Goal: Transaction & Acquisition: Purchase product/service

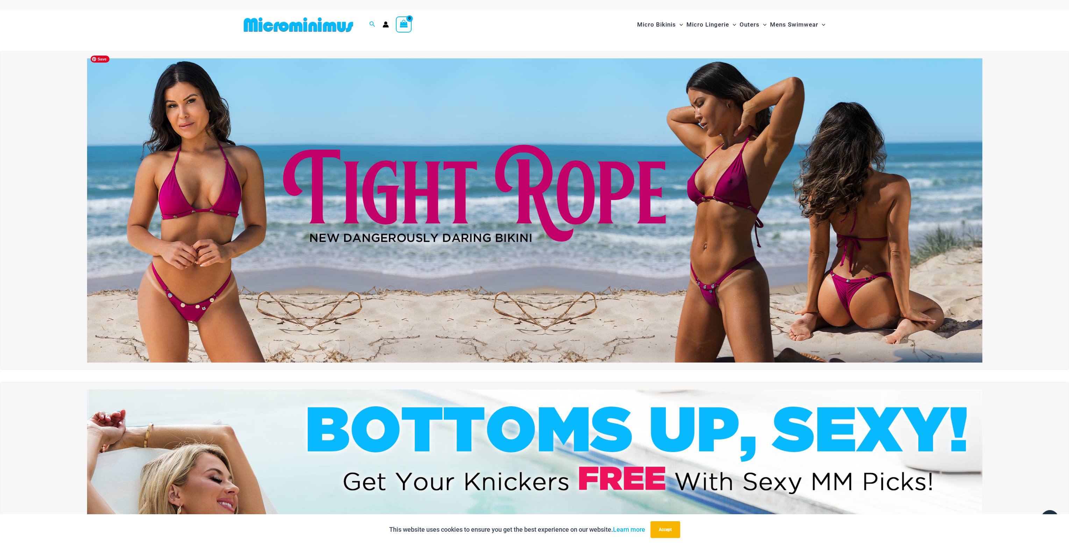
click at [323, 175] on img at bounding box center [534, 210] width 895 height 304
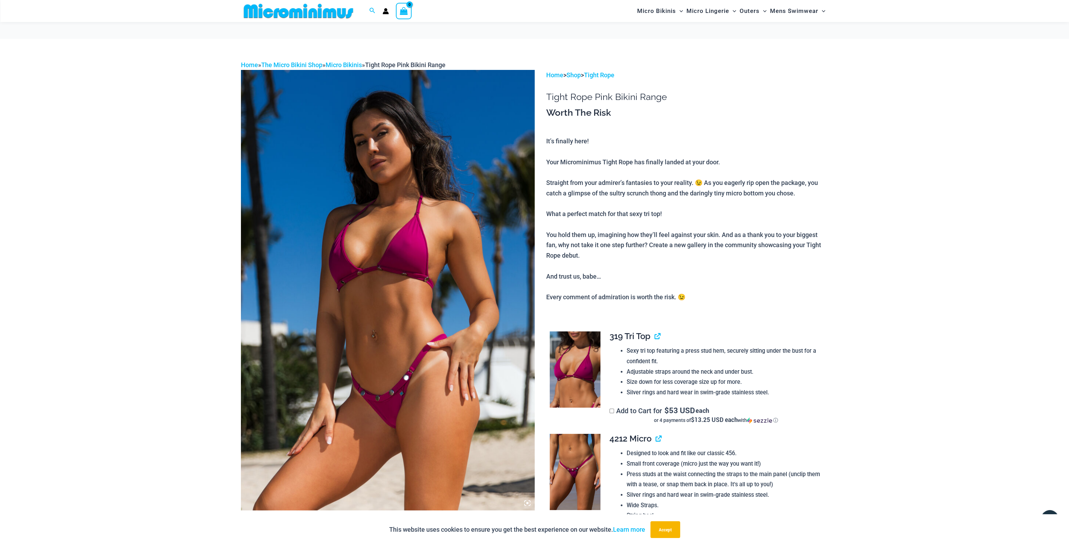
scroll to position [64, 0]
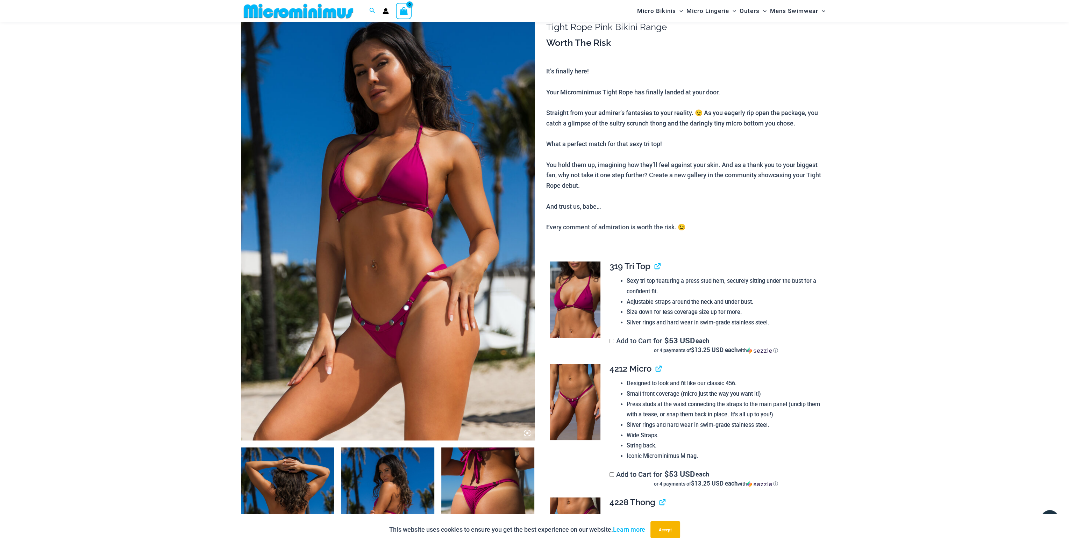
click at [746, 229] on p "It’s finally here! Your Microminimus Tight Rope has finally landed at your door…" at bounding box center [687, 149] width 282 height 166
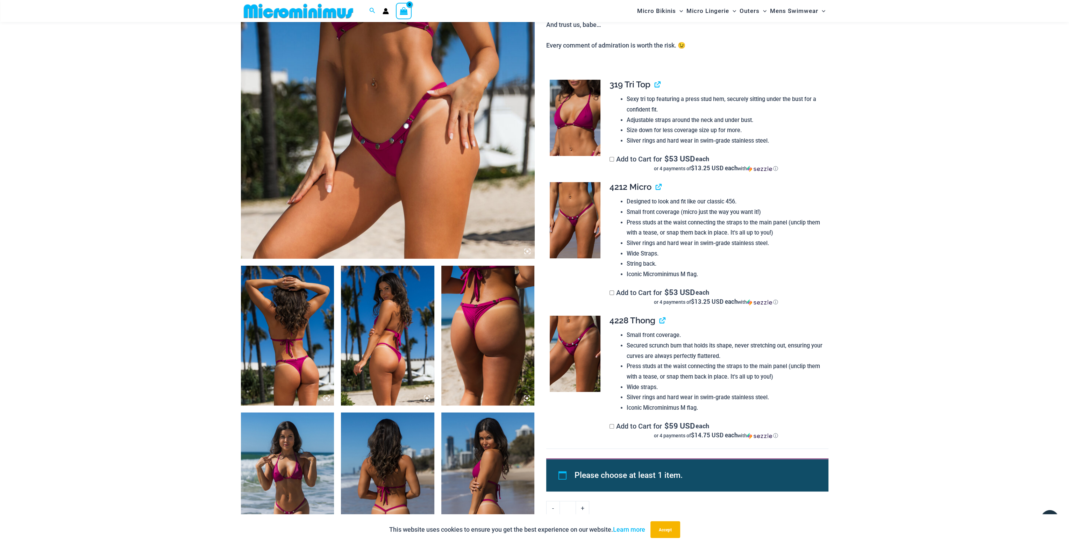
scroll to position [239, 0]
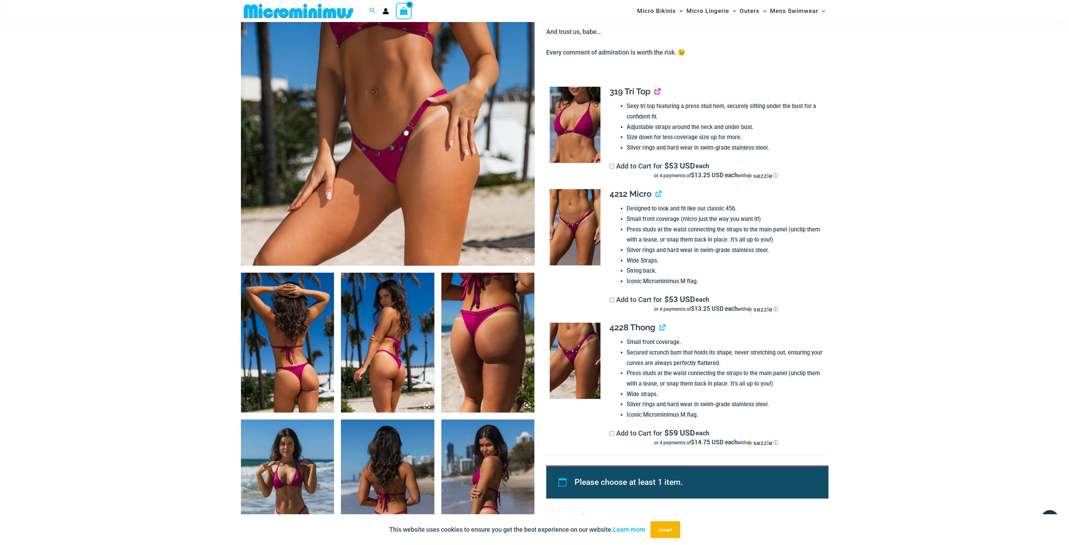
click at [655, 92] on link "View product" at bounding box center [655, 91] width 0 height 10
click at [660, 330] on link "View product" at bounding box center [660, 327] width 0 height 10
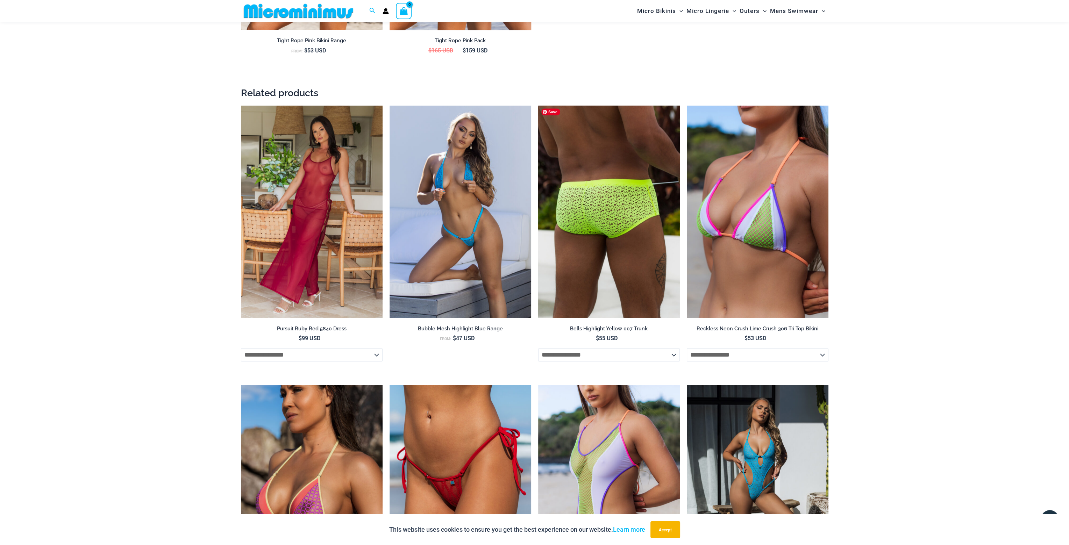
scroll to position [1219, 0]
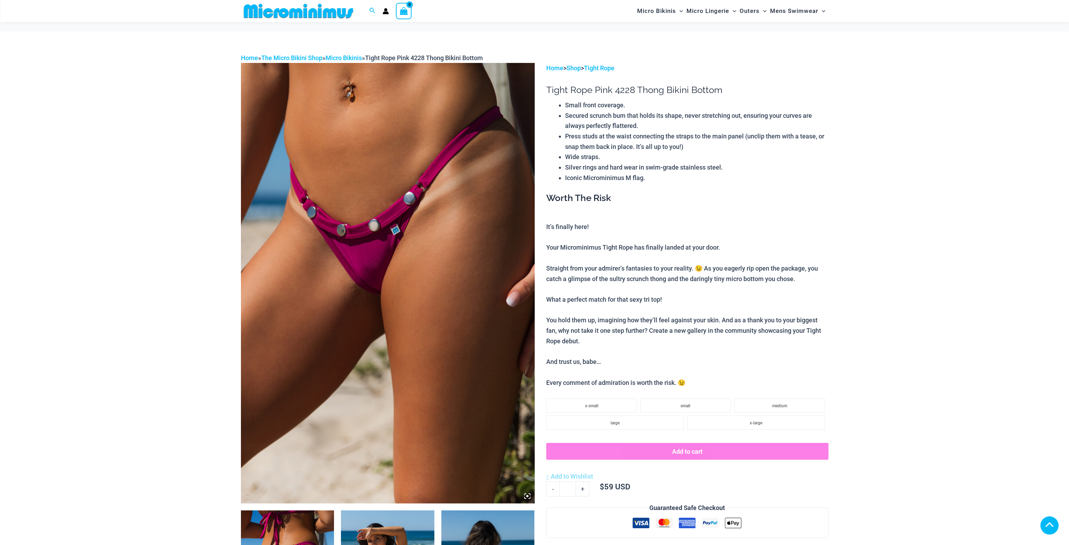
scroll to position [417, 0]
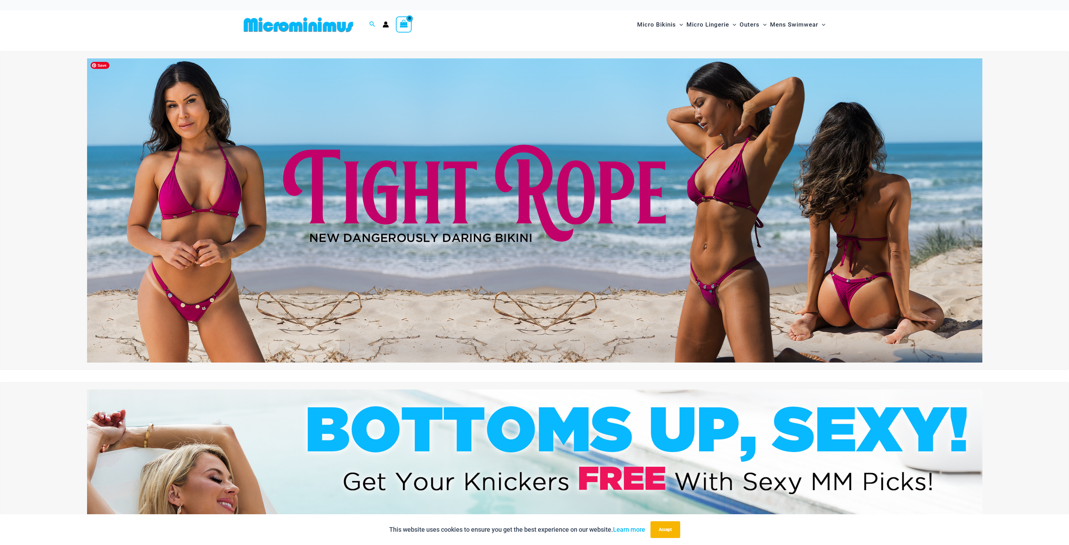
click at [547, 173] on img at bounding box center [534, 210] width 895 height 304
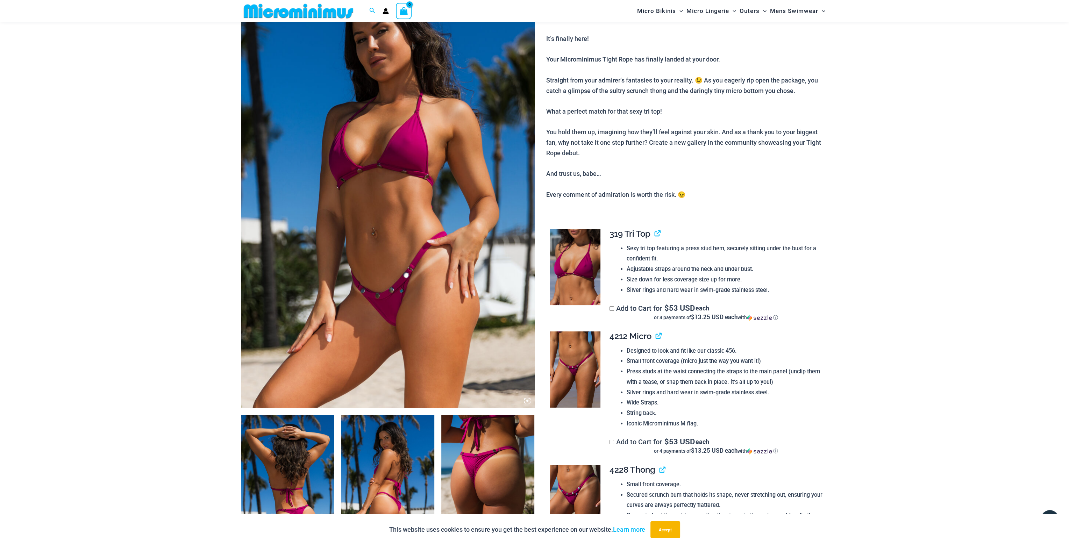
scroll to position [98, 0]
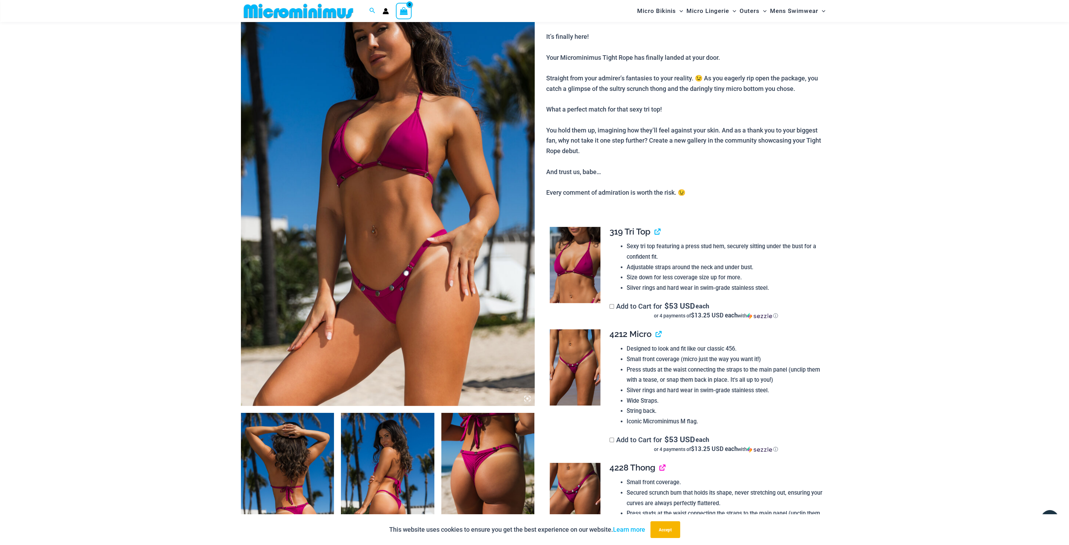
click at [660, 470] on link "View product" at bounding box center [660, 468] width 0 height 10
click at [655, 233] on link "View product" at bounding box center [655, 232] width 0 height 10
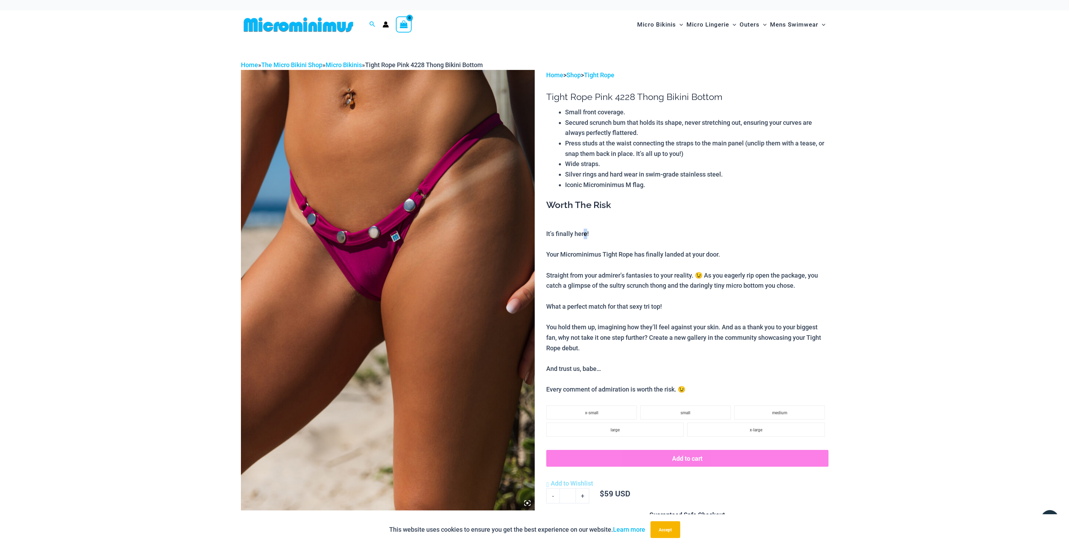
click at [585, 232] on p "It’s finally here! Your Microminimus Tight Rope has finally landed at your door…" at bounding box center [687, 312] width 282 height 166
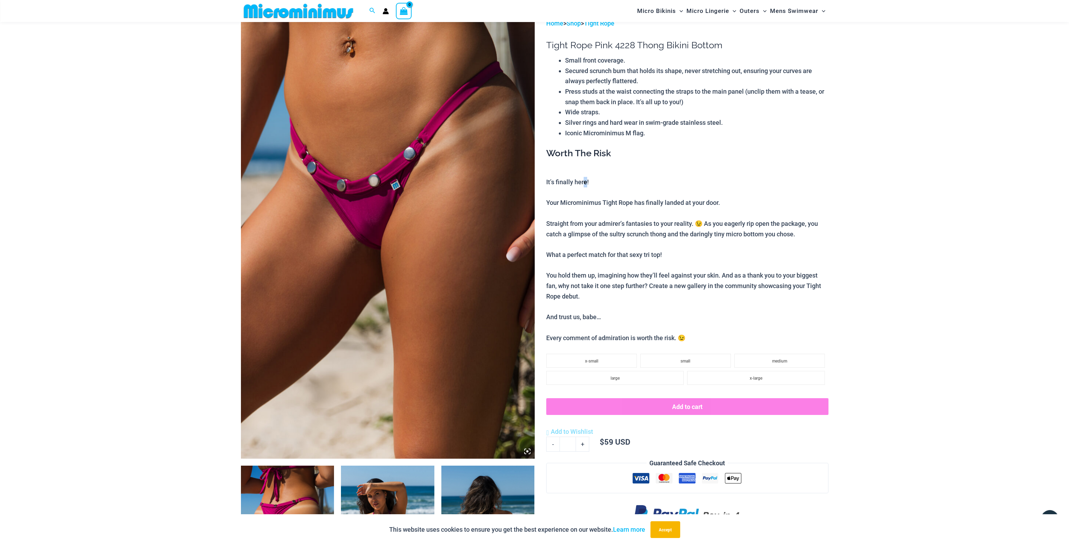
scroll to position [99, 0]
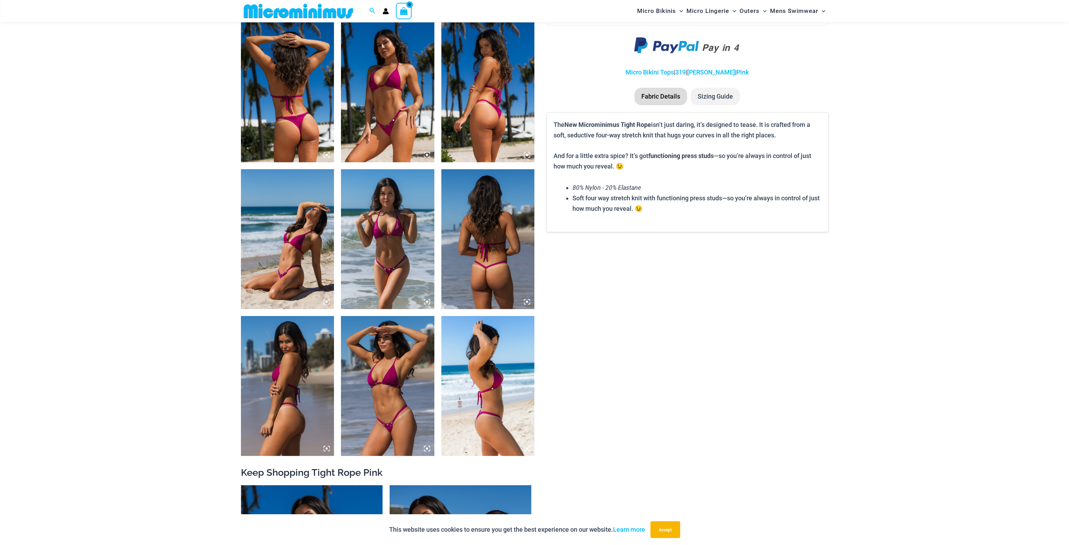
scroll to position [518, 0]
